Goal: Task Accomplishment & Management: Use online tool/utility

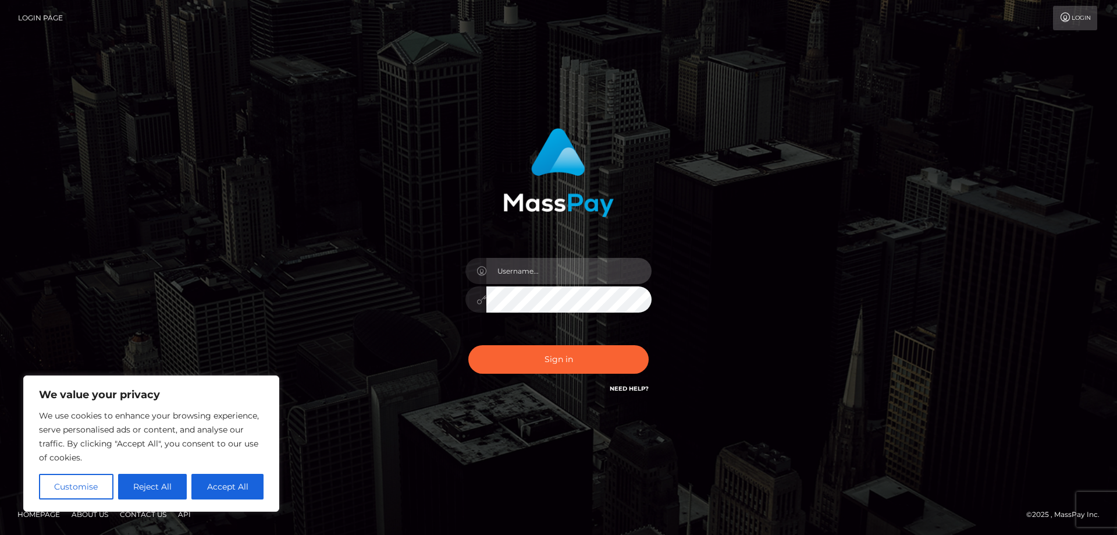
click at [507, 268] on input "text" at bounding box center [568, 271] width 165 height 26
paste input "APteam.medley"
type input "APteam.medley"
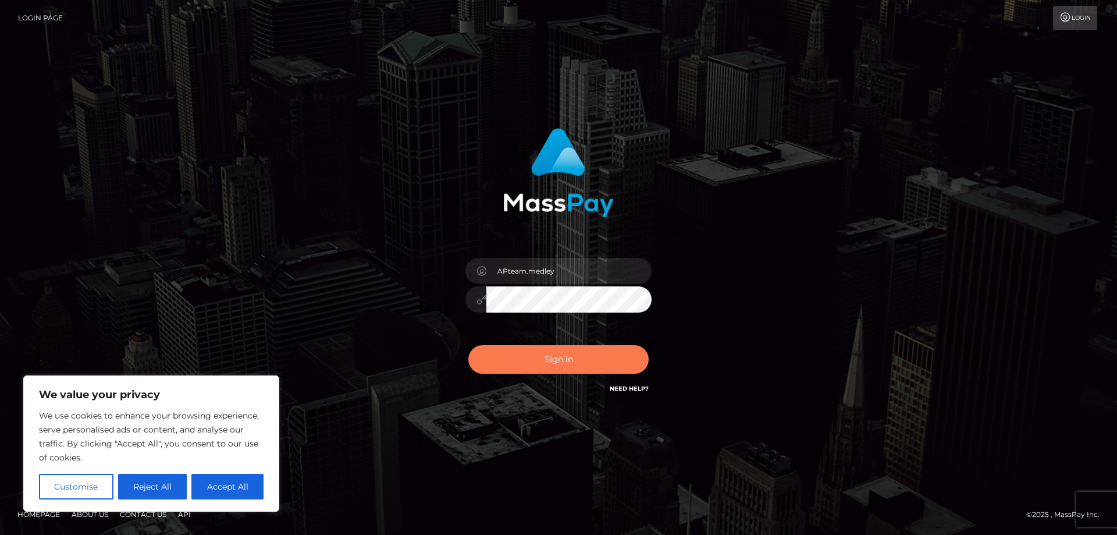
click at [527, 357] on button "Sign in" at bounding box center [558, 359] width 180 height 29
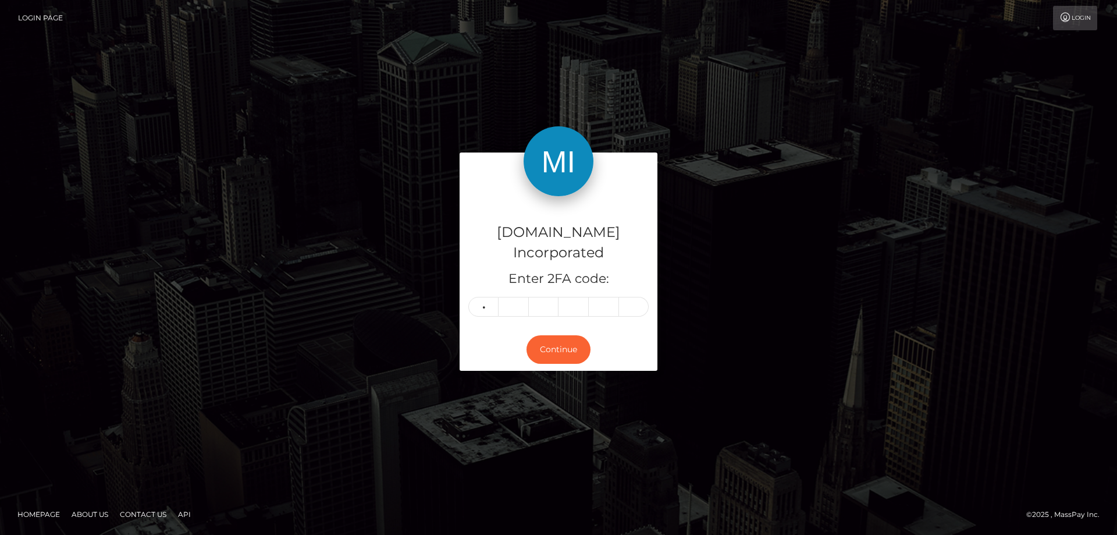
type input "7"
type input "1"
type input "0"
type input "5"
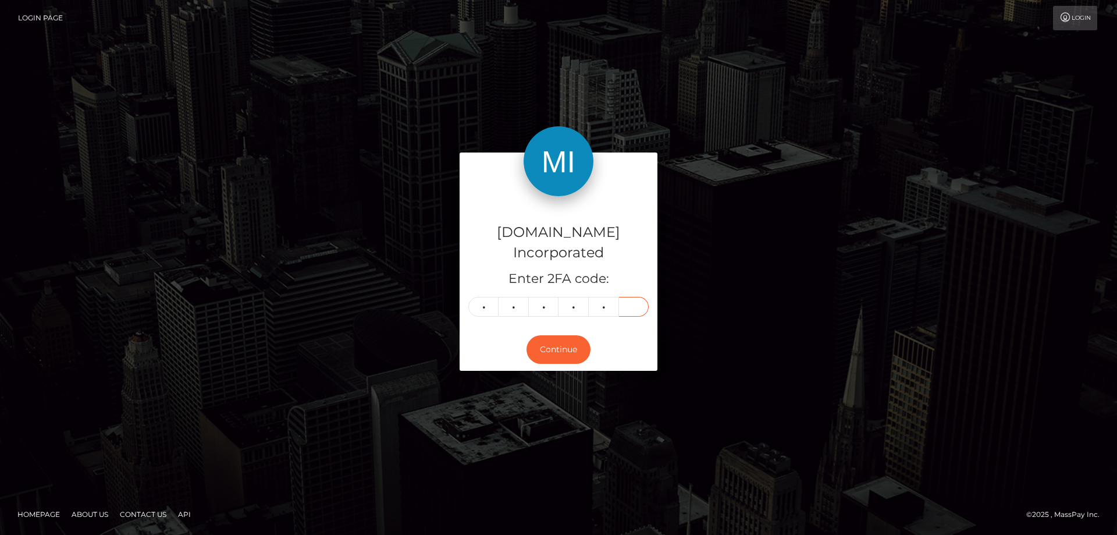
type input "7"
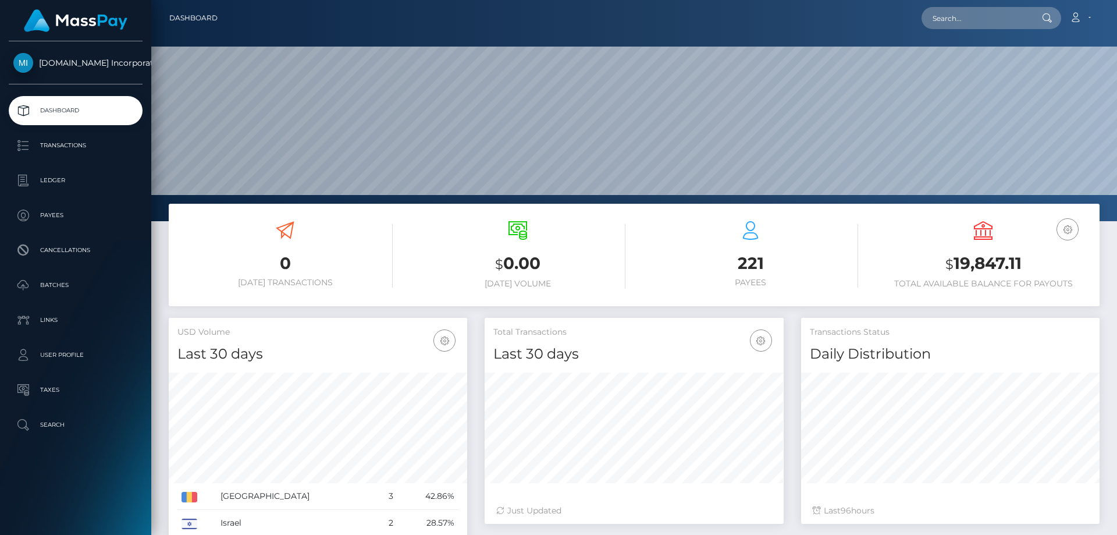
scroll to position [207, 299]
click at [48, 181] on p "Ledger" at bounding box center [75, 180] width 125 height 17
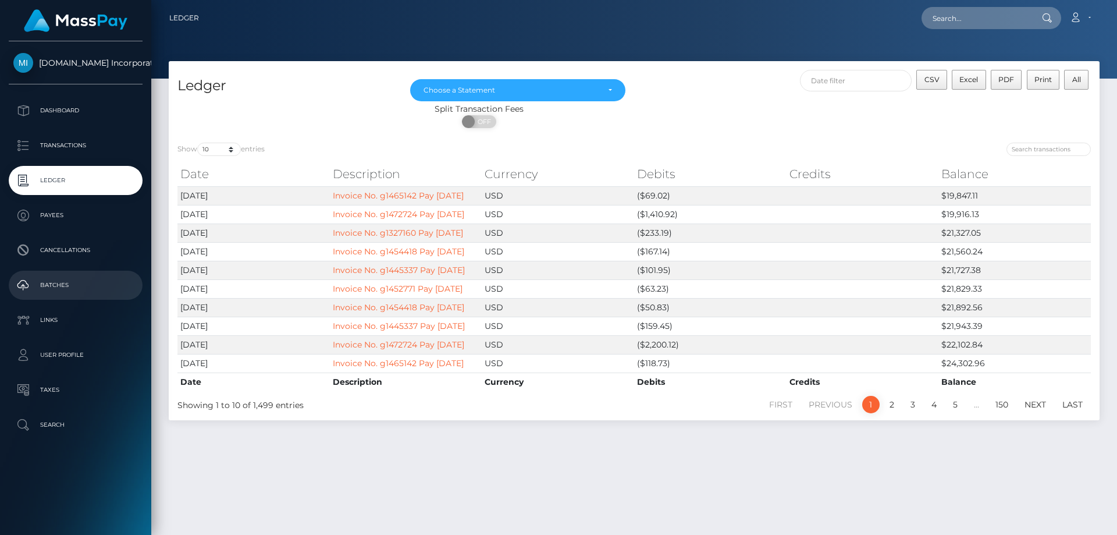
click at [45, 279] on p "Batches" at bounding box center [75, 284] width 125 height 17
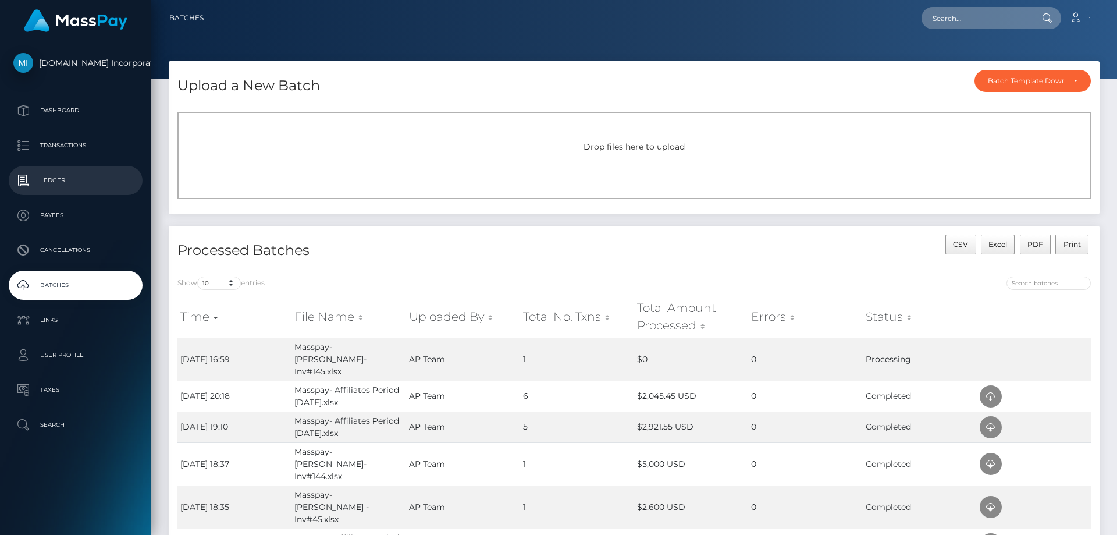
click at [65, 176] on p "Ledger" at bounding box center [75, 180] width 125 height 17
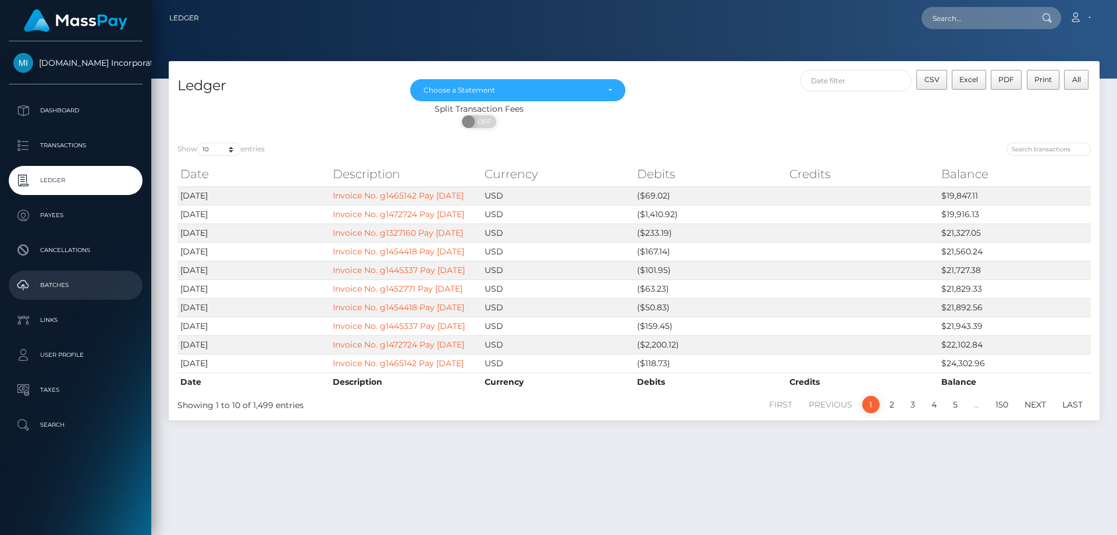
click at [62, 278] on p "Batches" at bounding box center [75, 284] width 125 height 17
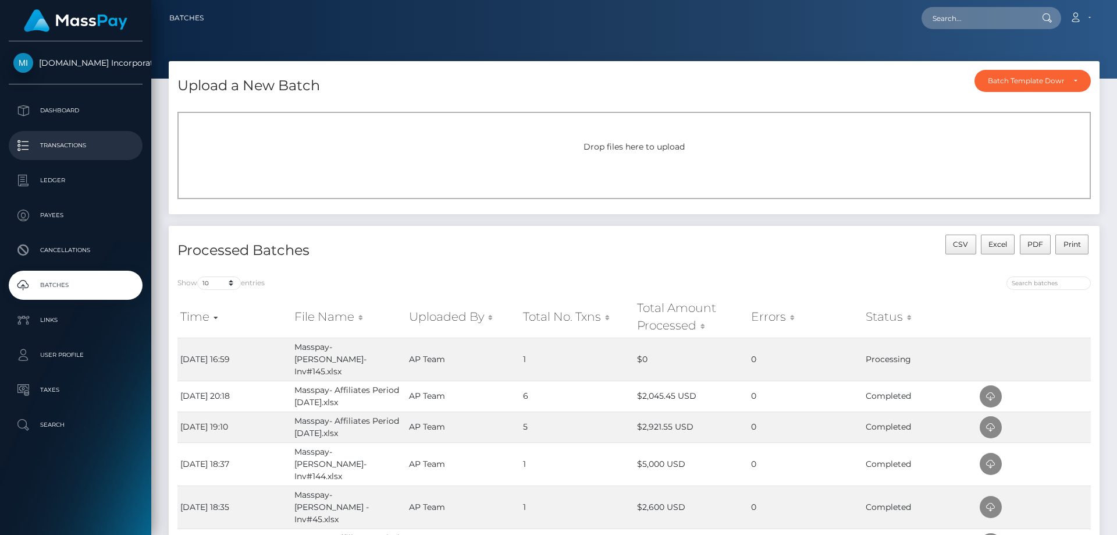
click at [69, 141] on p "Transactions" at bounding box center [75, 145] width 125 height 17
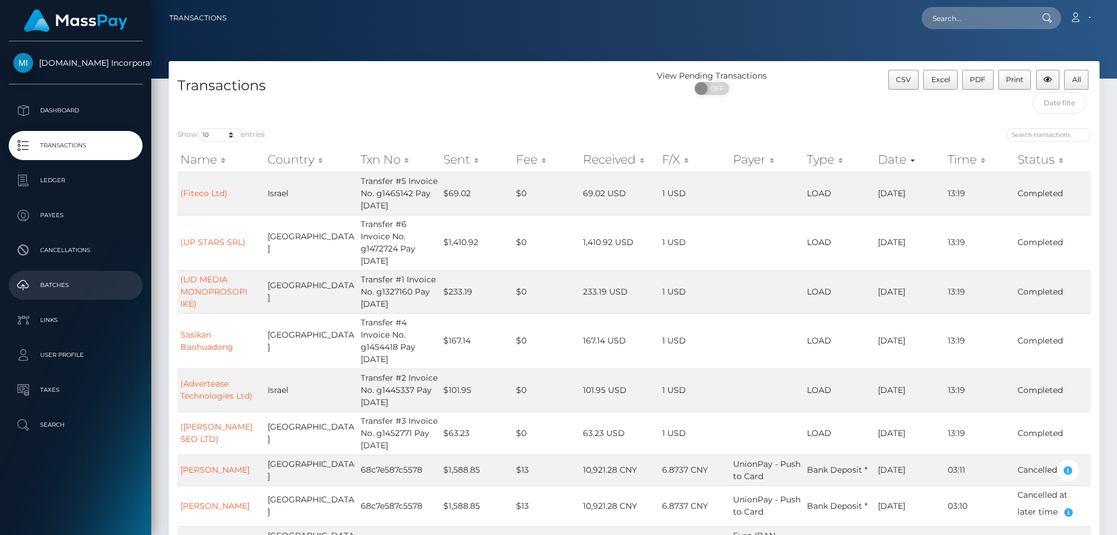
click at [48, 279] on p "Batches" at bounding box center [75, 284] width 125 height 17
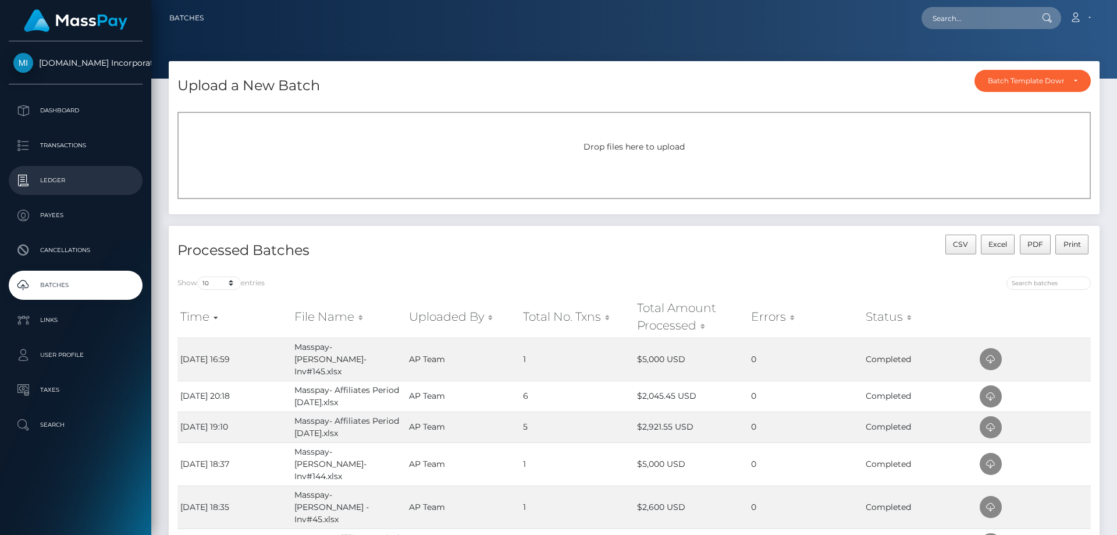
click at [52, 175] on p "Ledger" at bounding box center [75, 180] width 125 height 17
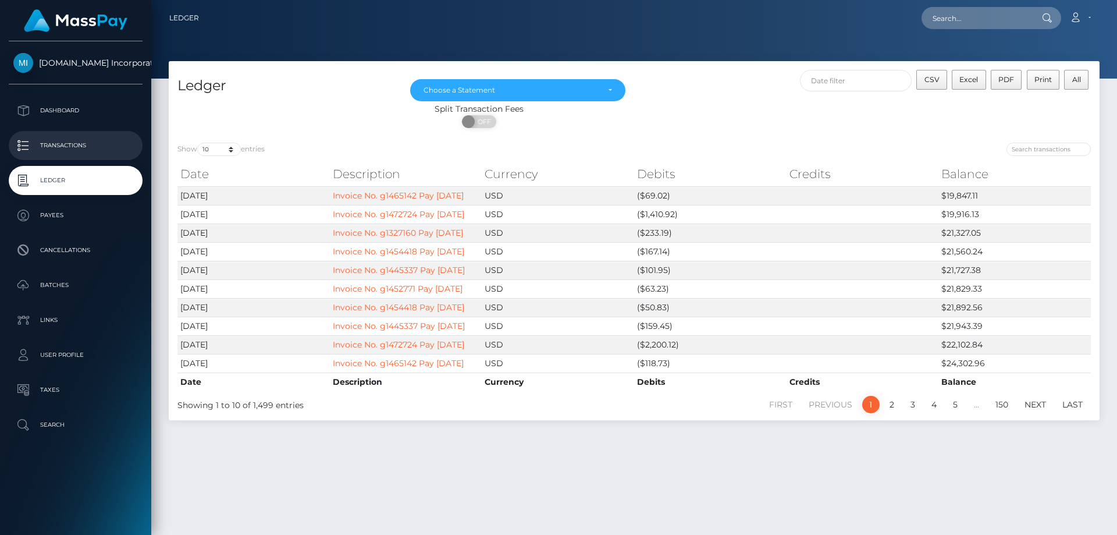
click at [55, 140] on p "Transactions" at bounding box center [75, 145] width 125 height 17
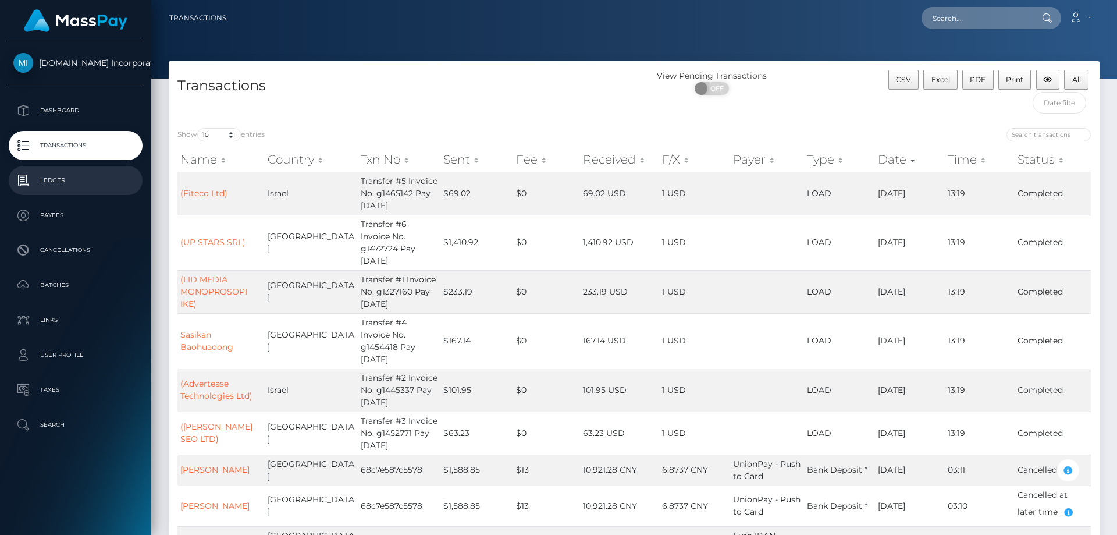
click at [58, 180] on p "Ledger" at bounding box center [75, 180] width 125 height 17
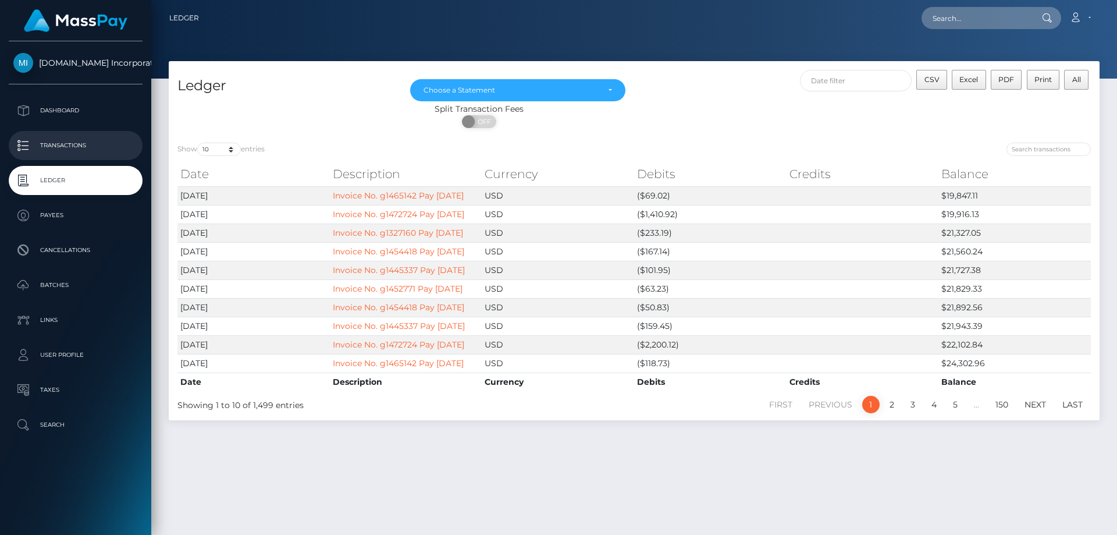
click at [57, 144] on p "Transactions" at bounding box center [75, 145] width 125 height 17
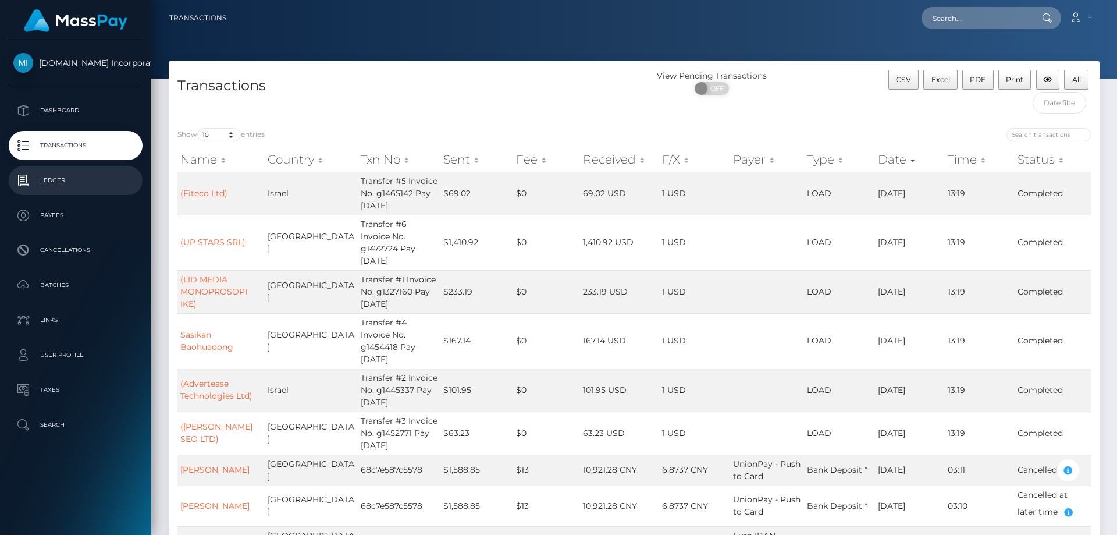
click at [51, 177] on p "Ledger" at bounding box center [75, 180] width 125 height 17
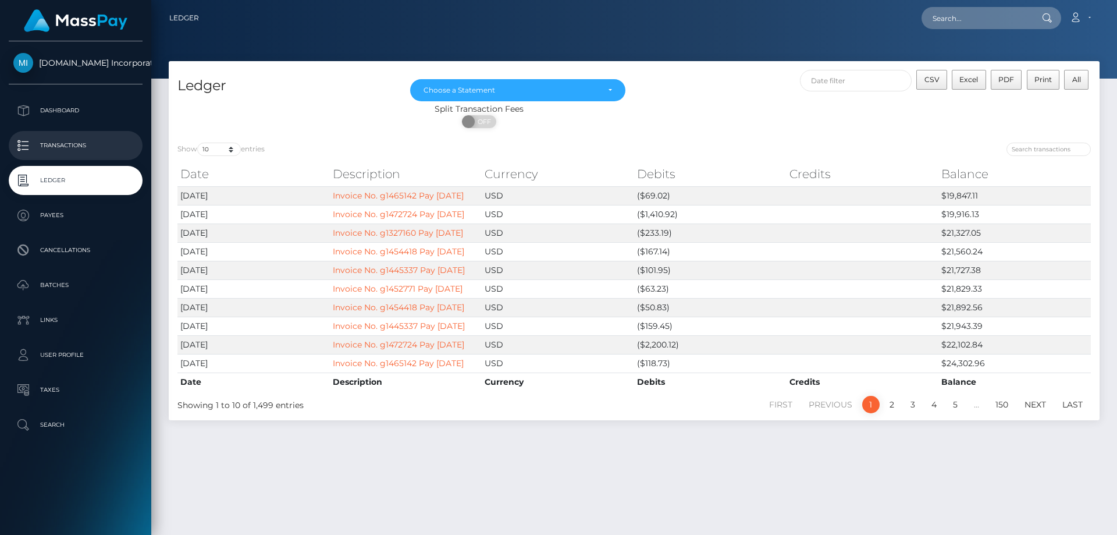
click at [56, 144] on p "Transactions" at bounding box center [75, 145] width 125 height 17
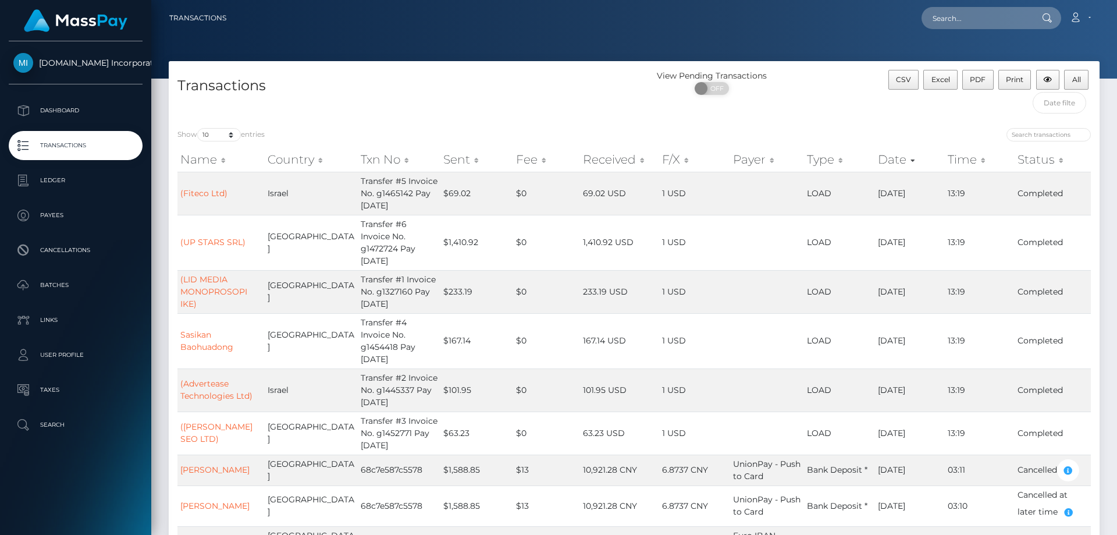
click at [59, 144] on p "Transactions" at bounding box center [75, 145] width 125 height 17
click at [47, 180] on p "Ledger" at bounding box center [75, 180] width 125 height 17
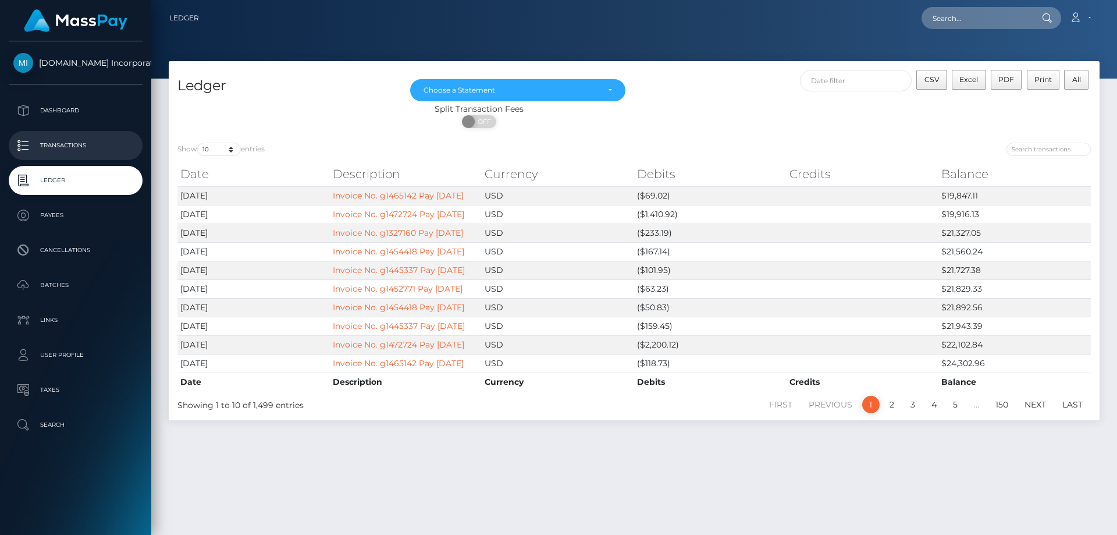
click at [55, 144] on p "Transactions" at bounding box center [75, 145] width 125 height 17
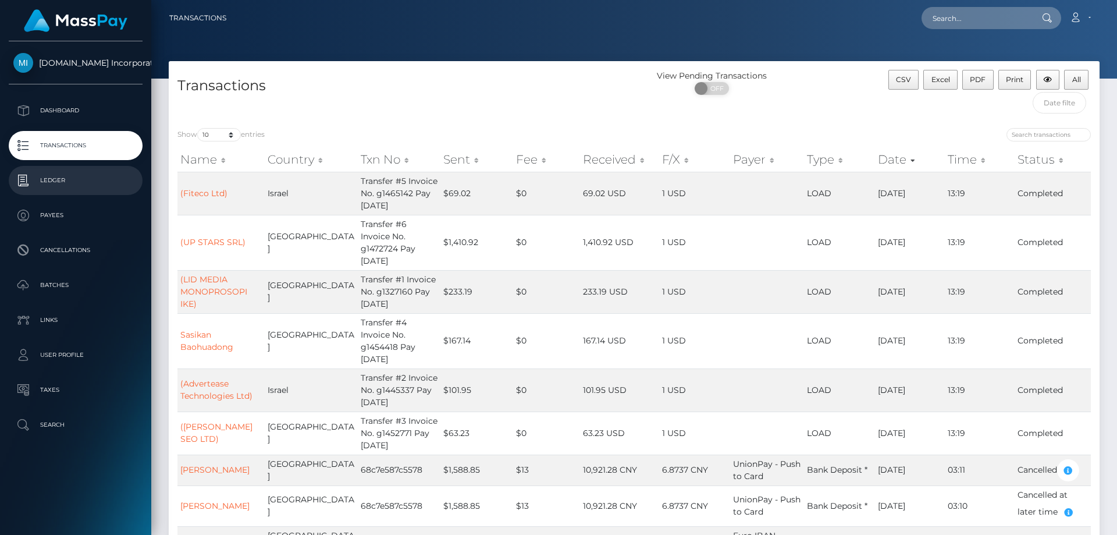
click at [65, 180] on p "Ledger" at bounding box center [75, 180] width 125 height 17
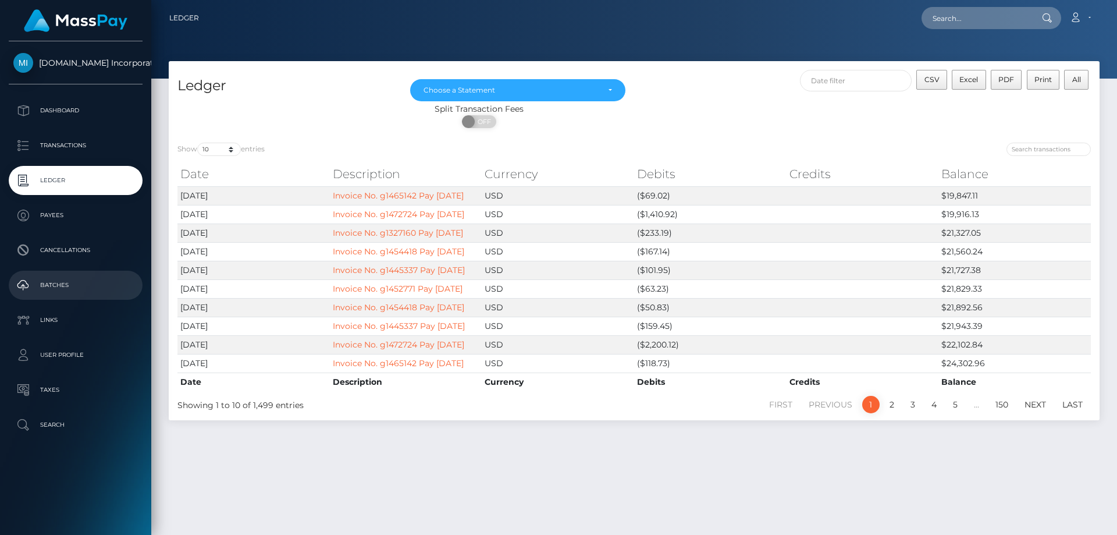
click at [46, 283] on p "Batches" at bounding box center [75, 284] width 125 height 17
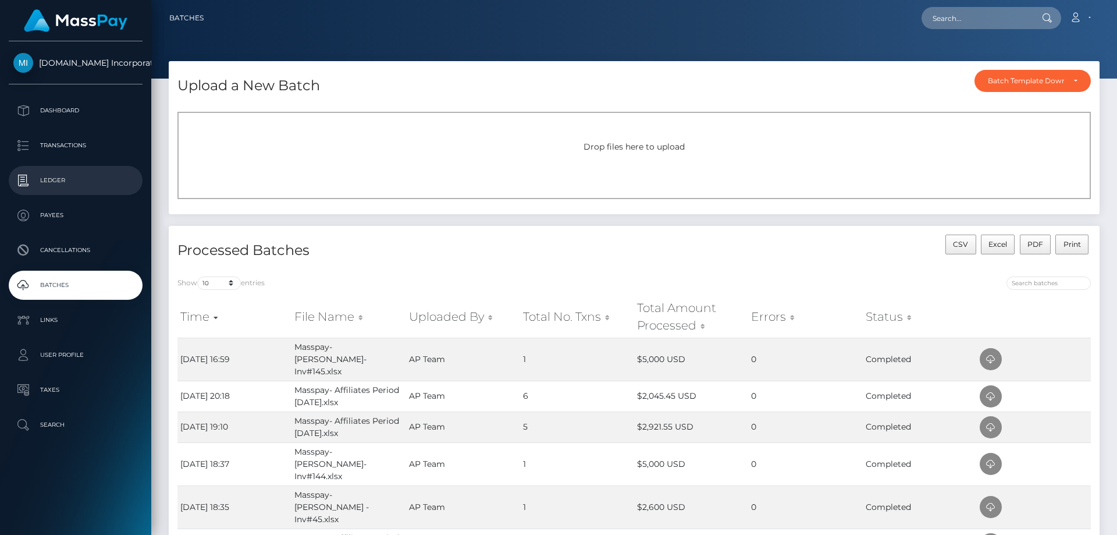
click at [56, 175] on p "Ledger" at bounding box center [75, 180] width 125 height 17
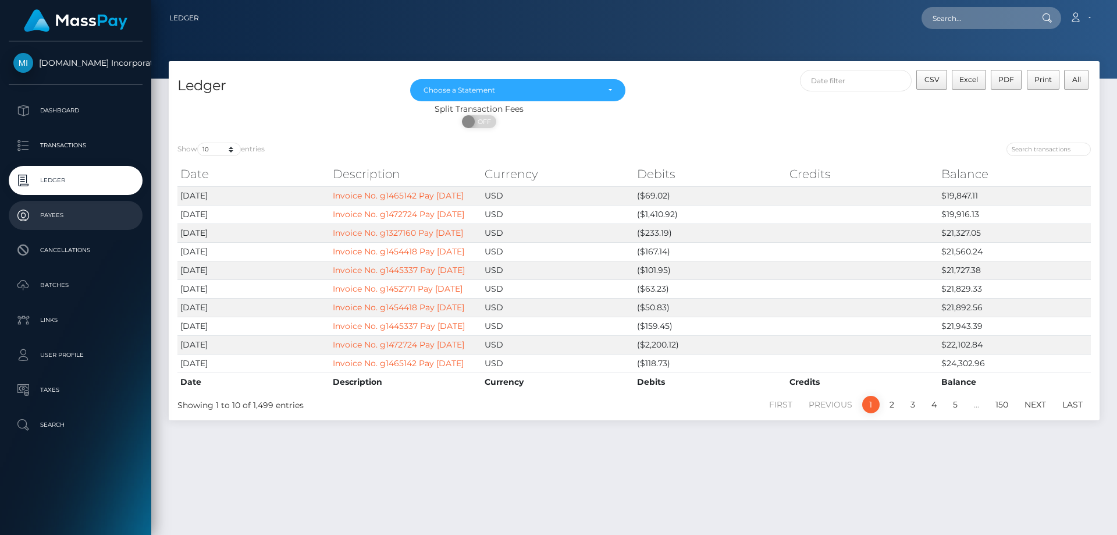
click at [52, 211] on p "Payees" at bounding box center [75, 215] width 125 height 17
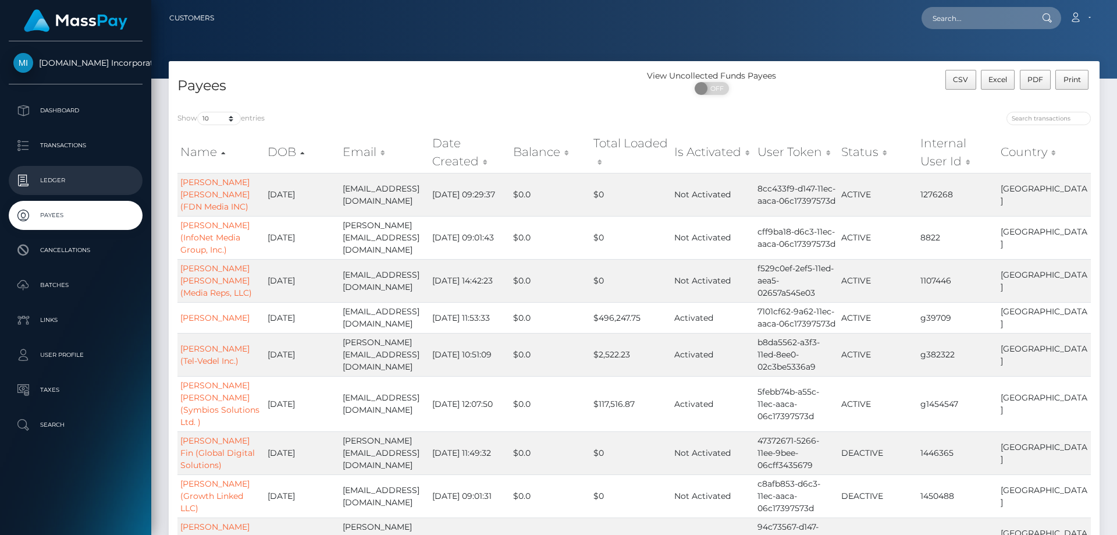
click at [49, 177] on p "Ledger" at bounding box center [75, 180] width 125 height 17
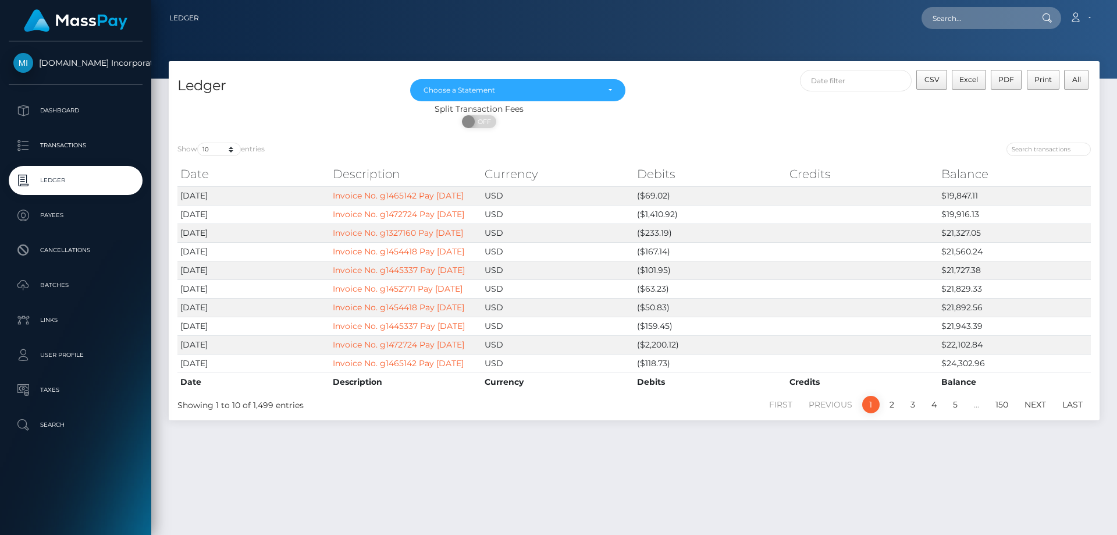
click at [49, 177] on p "Ledger" at bounding box center [75, 180] width 125 height 17
click at [87, 181] on p "Ledger" at bounding box center [75, 180] width 125 height 17
click at [54, 214] on p "Payees" at bounding box center [75, 215] width 125 height 17
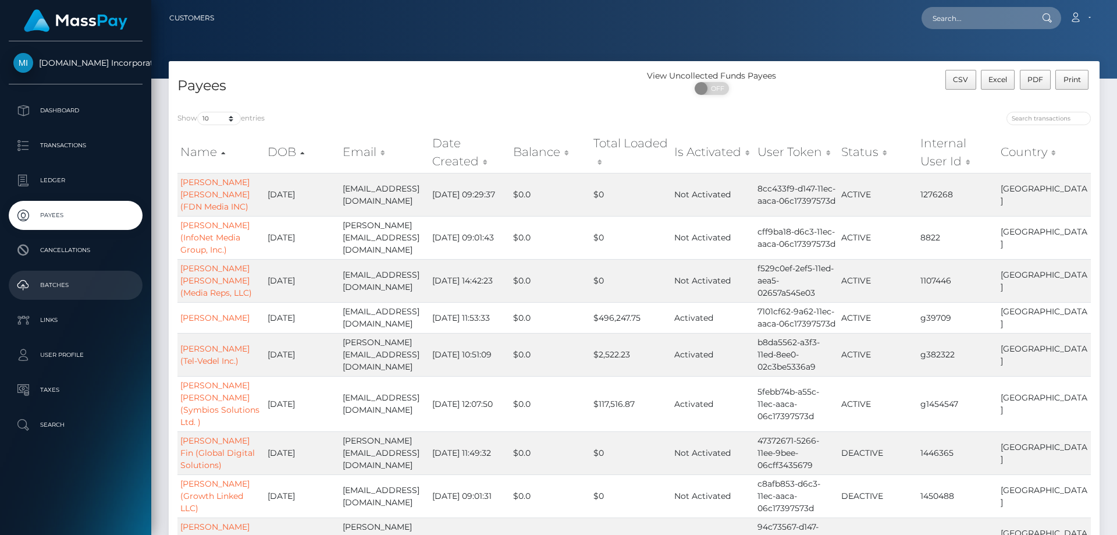
click at [43, 278] on p "Batches" at bounding box center [75, 284] width 125 height 17
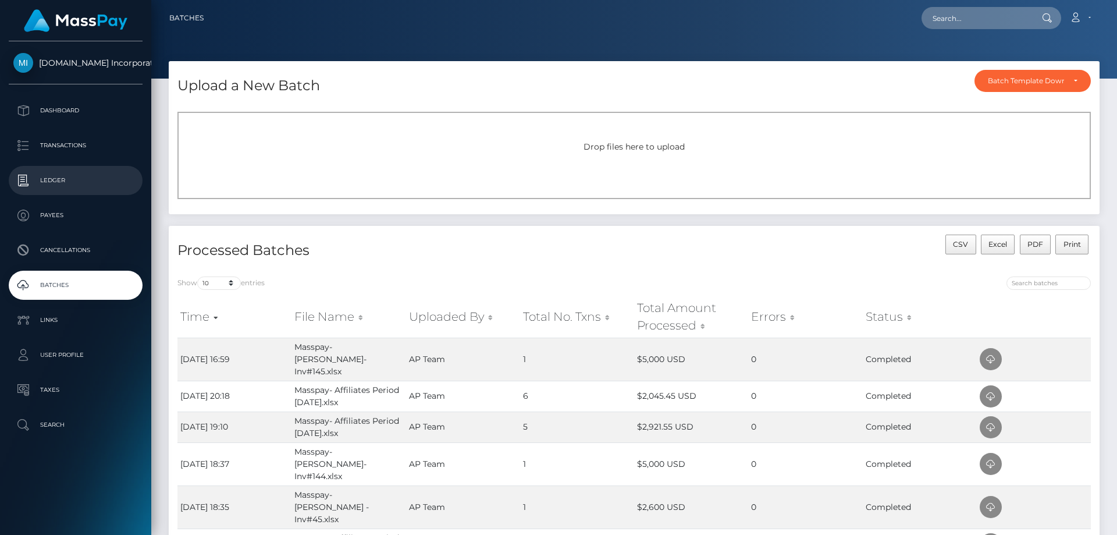
click at [54, 177] on p "Ledger" at bounding box center [75, 180] width 125 height 17
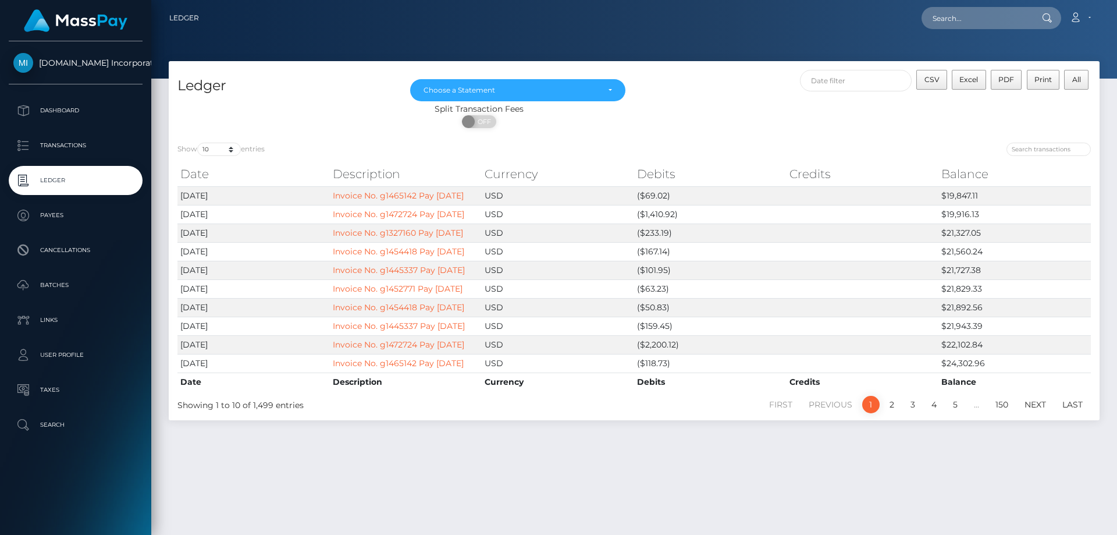
click at [54, 177] on p "Ledger" at bounding box center [75, 180] width 125 height 17
click at [65, 170] on link "Ledger" at bounding box center [76, 180] width 134 height 29
click at [66, 175] on p "Ledger" at bounding box center [75, 180] width 125 height 17
click at [60, 289] on p "Batches" at bounding box center [75, 284] width 125 height 17
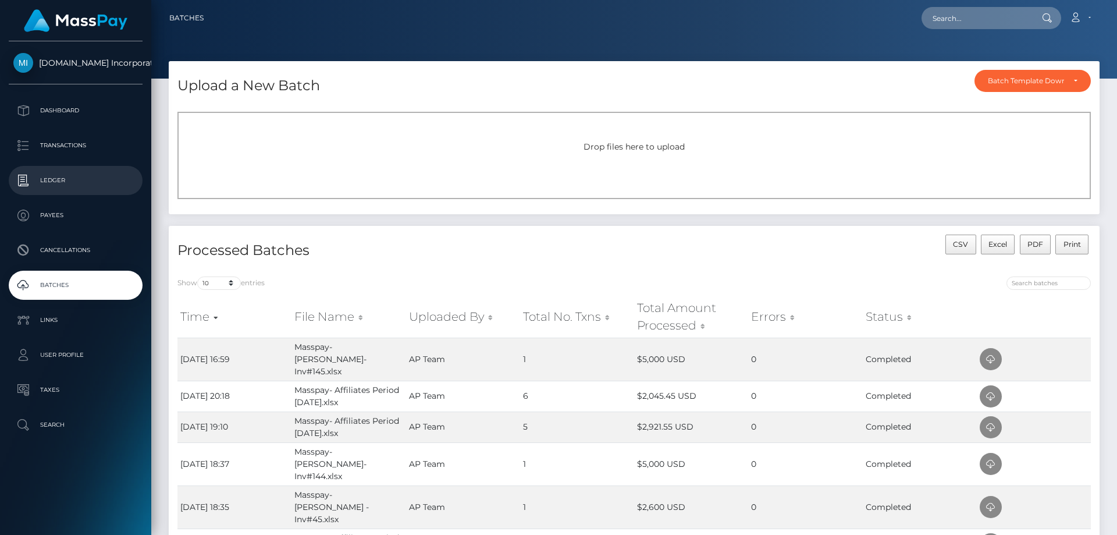
click at [62, 173] on p "Ledger" at bounding box center [75, 180] width 125 height 17
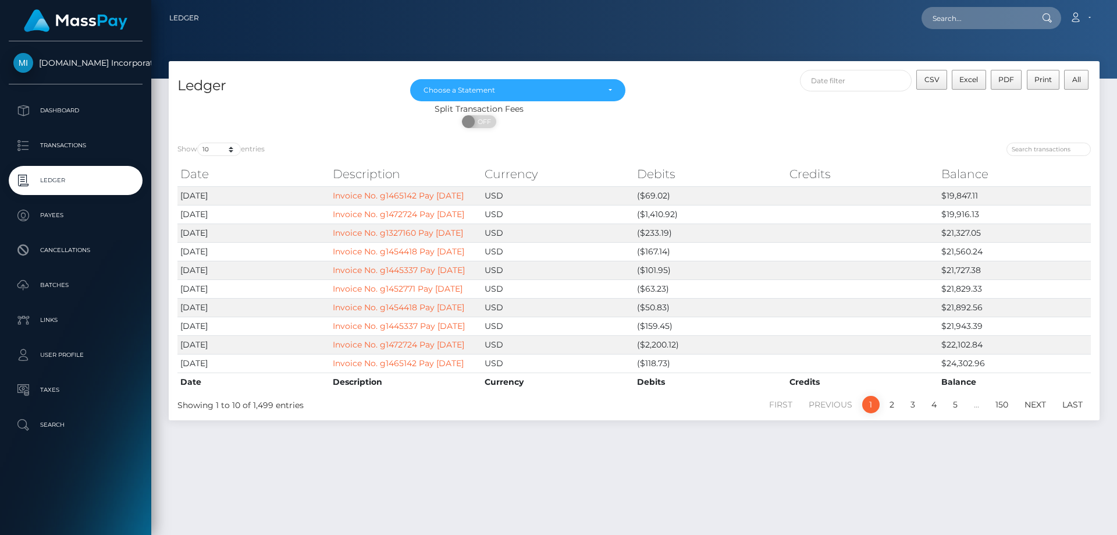
click at [62, 173] on p "Ledger" at bounding box center [75, 180] width 125 height 17
click at [66, 145] on p "Transactions" at bounding box center [75, 145] width 125 height 17
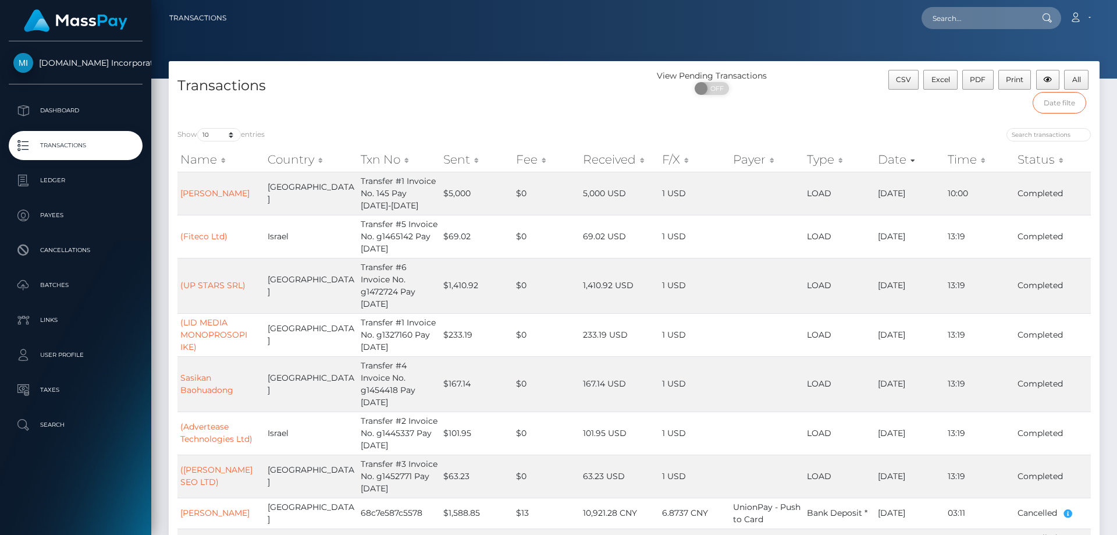
click at [1058, 102] on input "text" at bounding box center [1060, 103] width 54 height 22
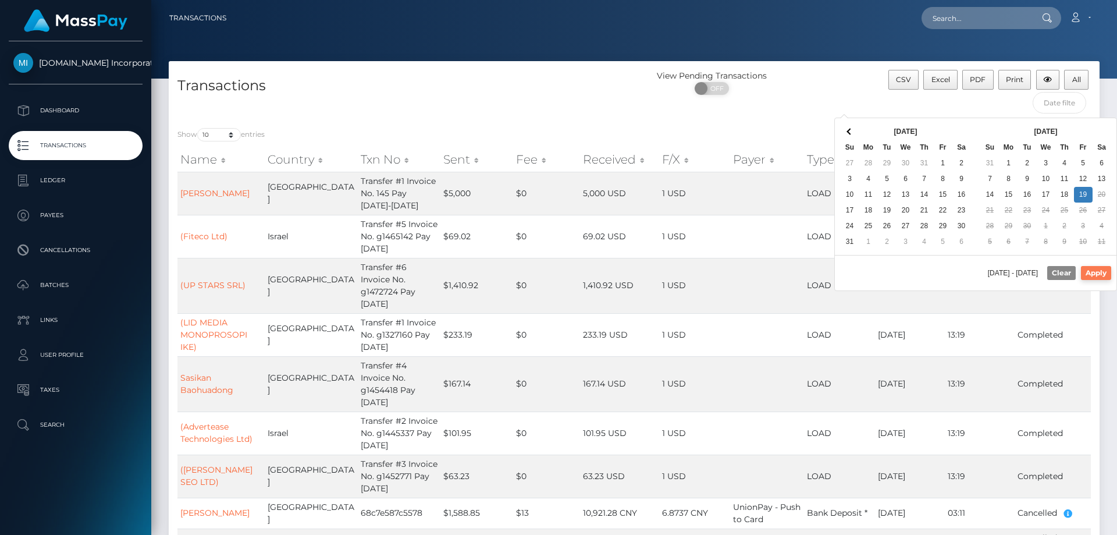
click at [1098, 275] on button "Apply" at bounding box center [1096, 273] width 30 height 14
type input "[DATE] - [DATE]"
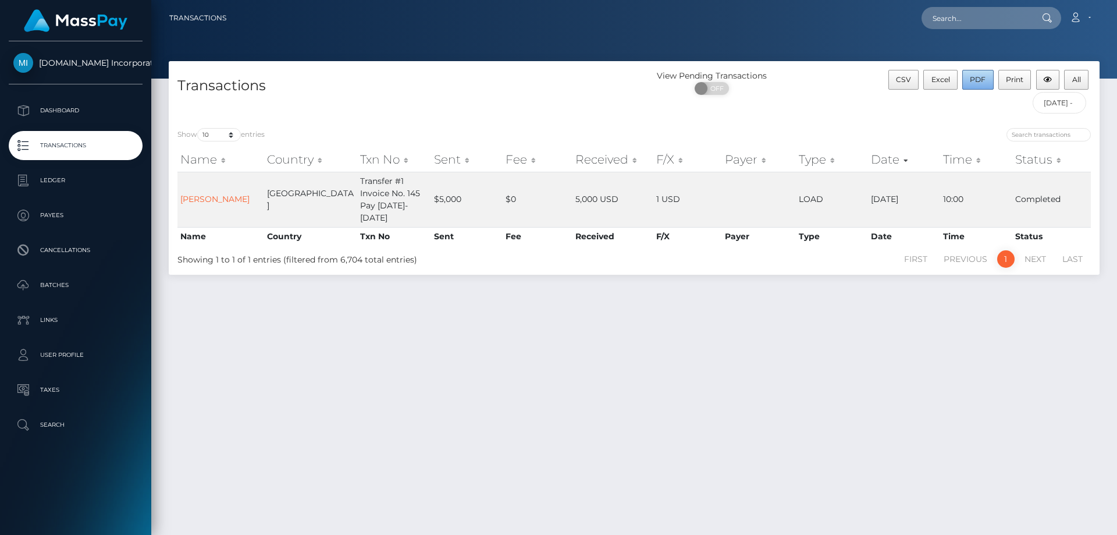
click at [974, 84] on button "PDF" at bounding box center [977, 80] width 31 height 20
click at [1088, 17] on link "Account" at bounding box center [1080, 18] width 34 height 24
click at [1040, 73] on link "Logout" at bounding box center [1052, 75] width 93 height 22
